Goal: Transaction & Acquisition: Purchase product/service

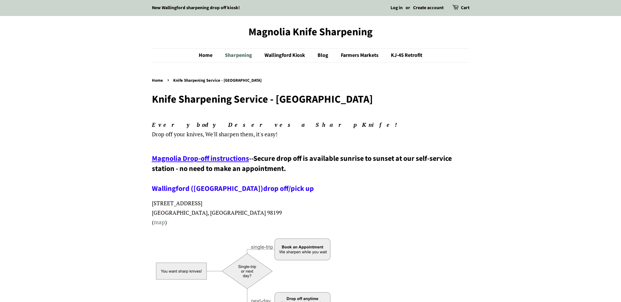
click at [239, 53] on link "Sharpening" at bounding box center [239, 55] width 39 height 13
